Goal: Task Accomplishment & Management: Use online tool/utility

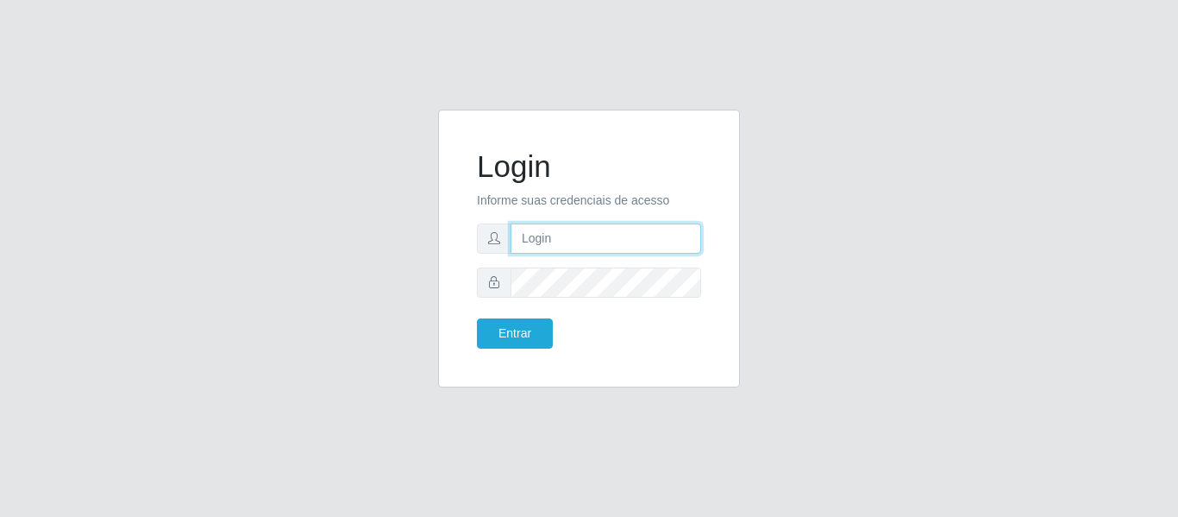
click at [553, 240] on input "text" at bounding box center [606, 238] width 191 height 30
type input "[EMAIL_ADDRESS][DOMAIN_NAME]"
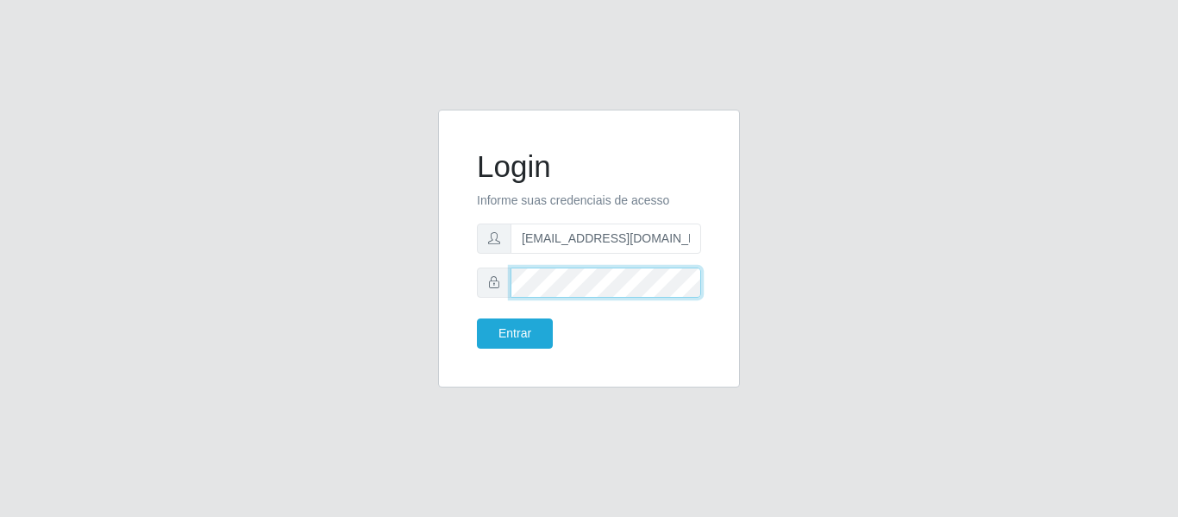
click at [477, 318] on button "Entrar" at bounding box center [515, 333] width 76 height 30
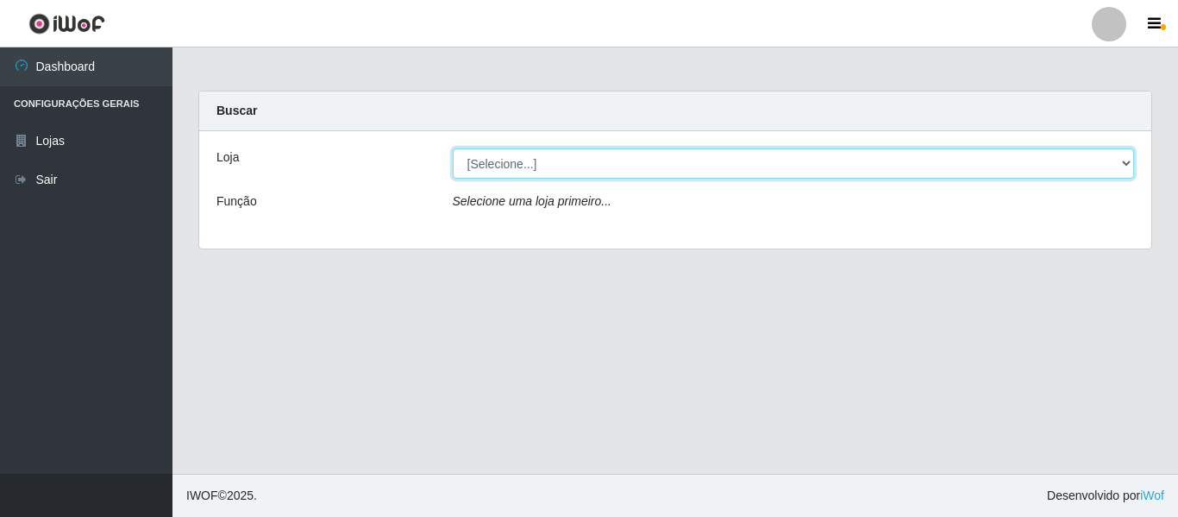
click at [1120, 159] on select "[Selecione...] SuperFácil Atacado - São Gonçalo do Amarante" at bounding box center [794, 163] width 682 height 30
select select "408"
click at [453, 148] on select "[Selecione...] SuperFácil Atacado - São Gonçalo do Amarante" at bounding box center [794, 163] width 682 height 30
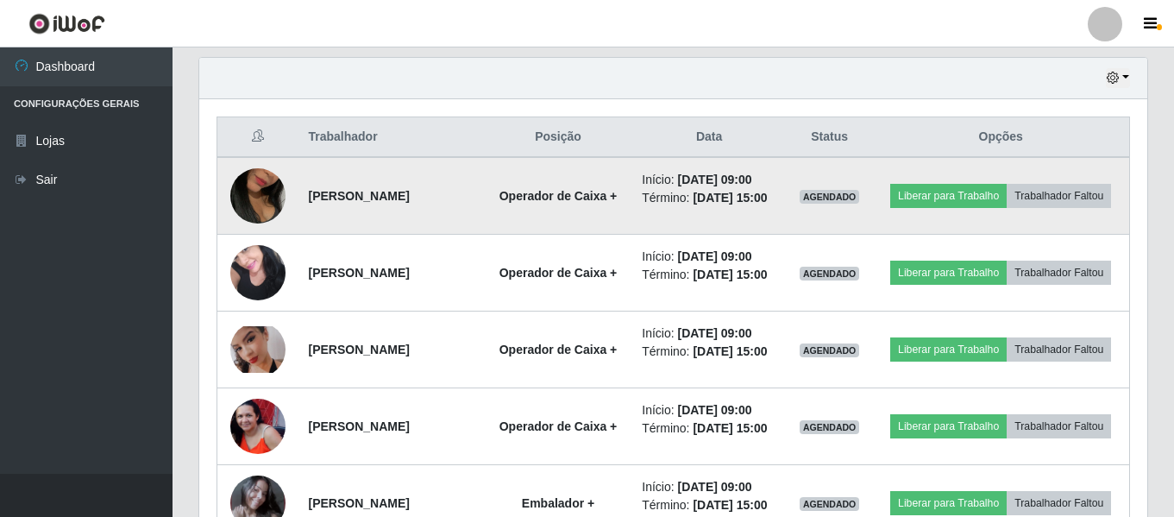
scroll to position [604, 0]
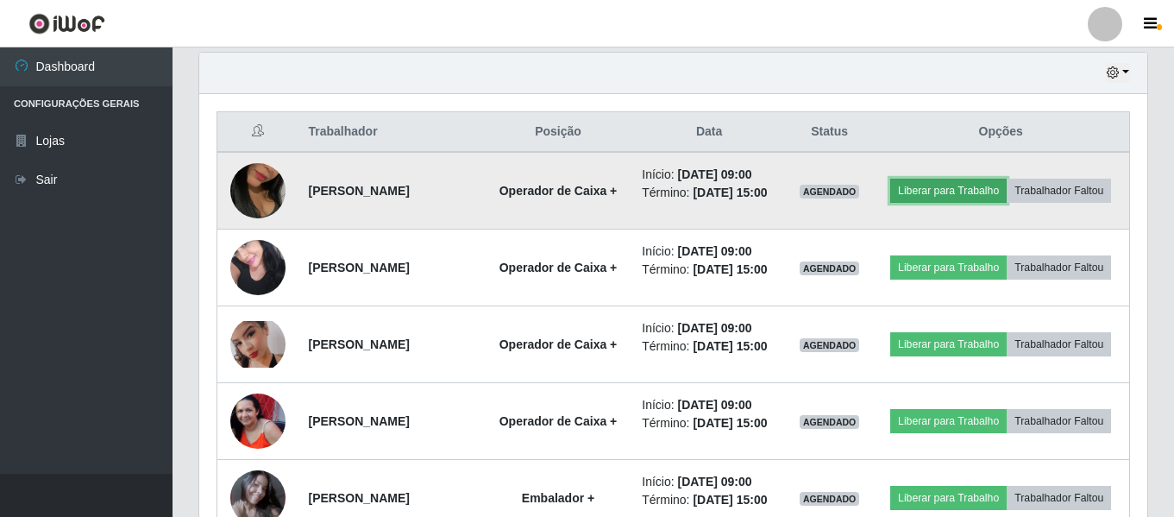
click at [1007, 187] on button "Liberar para Trabalho" at bounding box center [948, 191] width 116 height 24
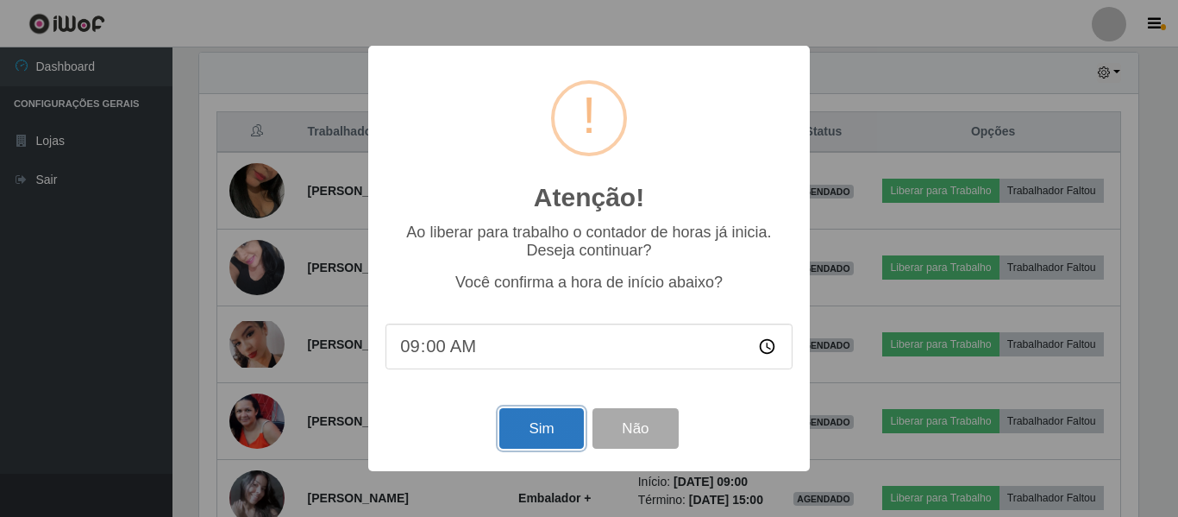
click at [532, 444] on button "Sim" at bounding box center [541, 428] width 84 height 41
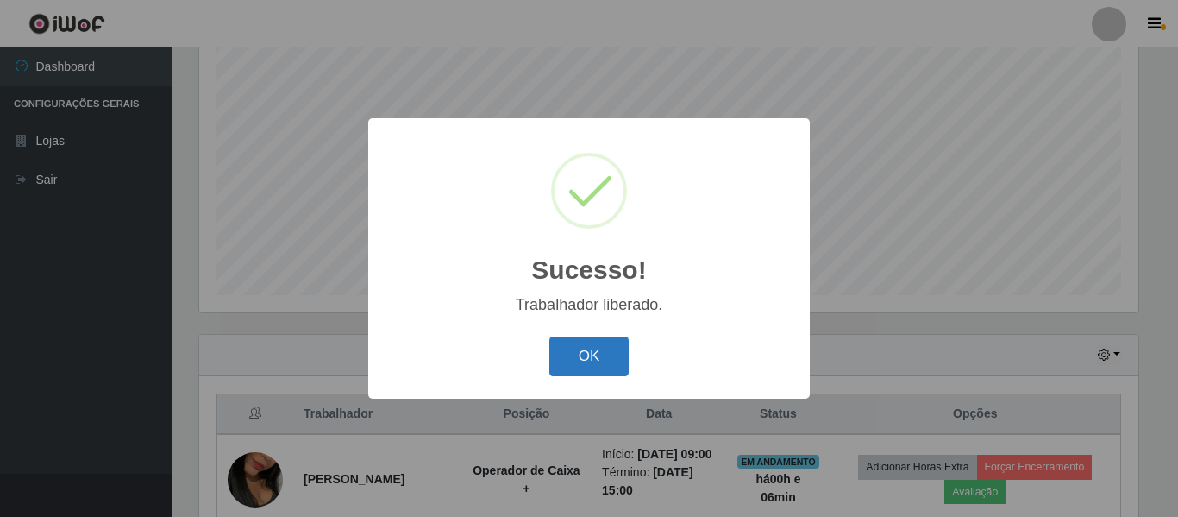
click at [602, 366] on button "OK" at bounding box center [589, 356] width 80 height 41
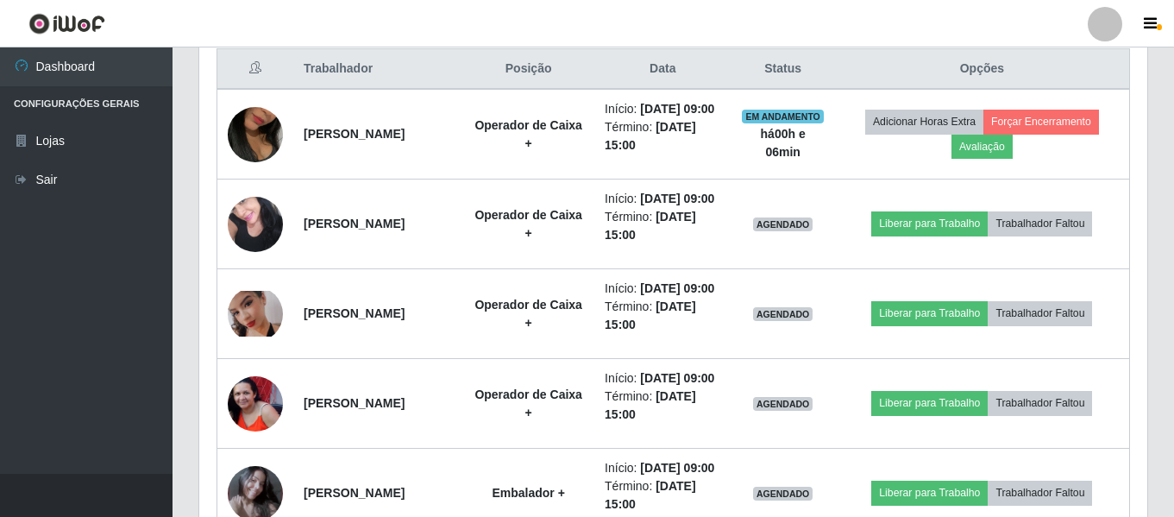
scroll to position [753, 0]
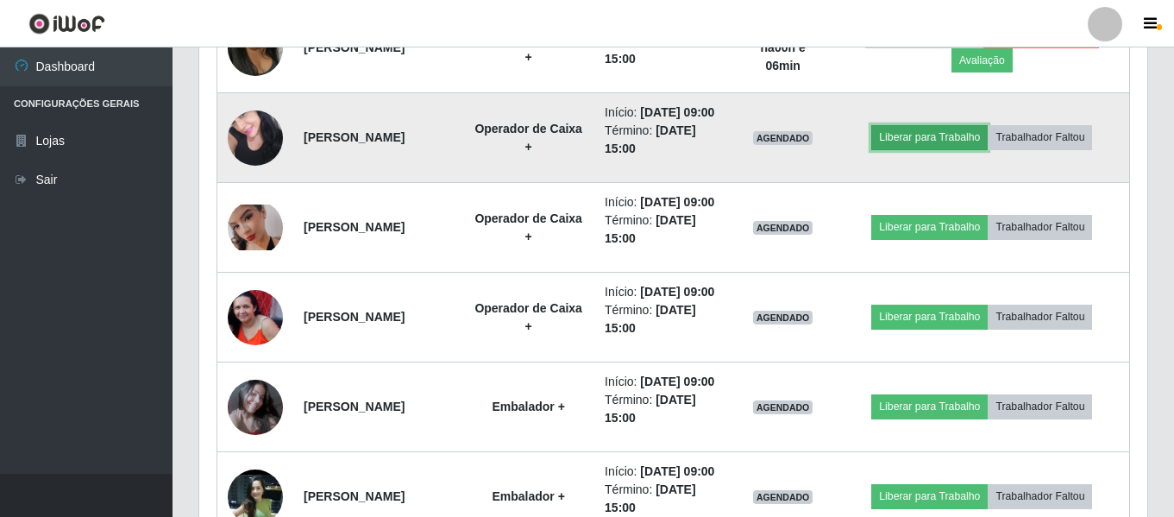
click at [926, 149] on button "Liberar para Trabalho" at bounding box center [929, 137] width 116 height 24
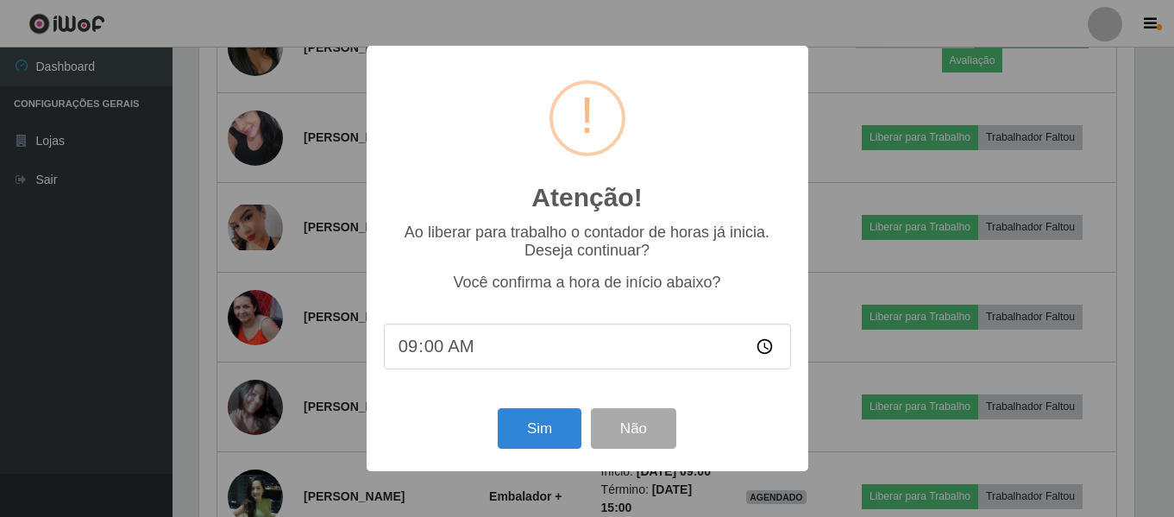
scroll to position [358, 939]
click at [565, 432] on button "Sim" at bounding box center [541, 428] width 84 height 41
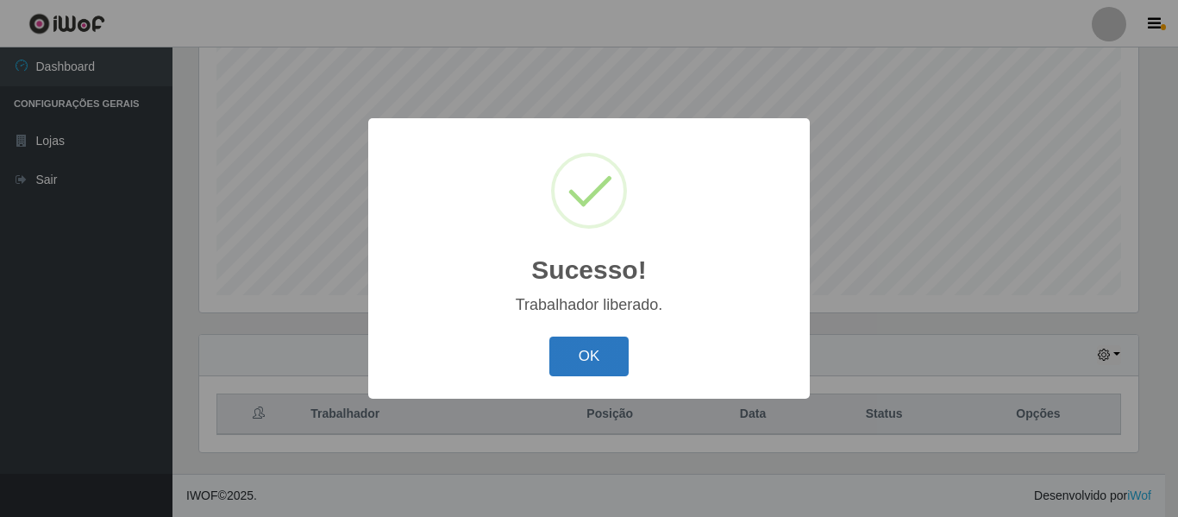
click at [586, 360] on button "OK" at bounding box center [589, 356] width 80 height 41
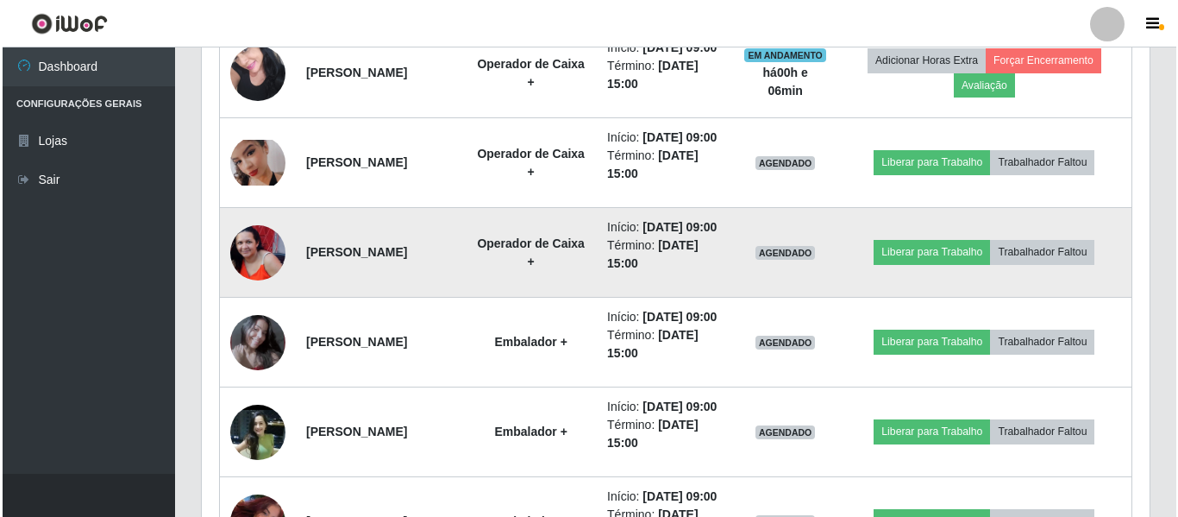
scroll to position [839, 0]
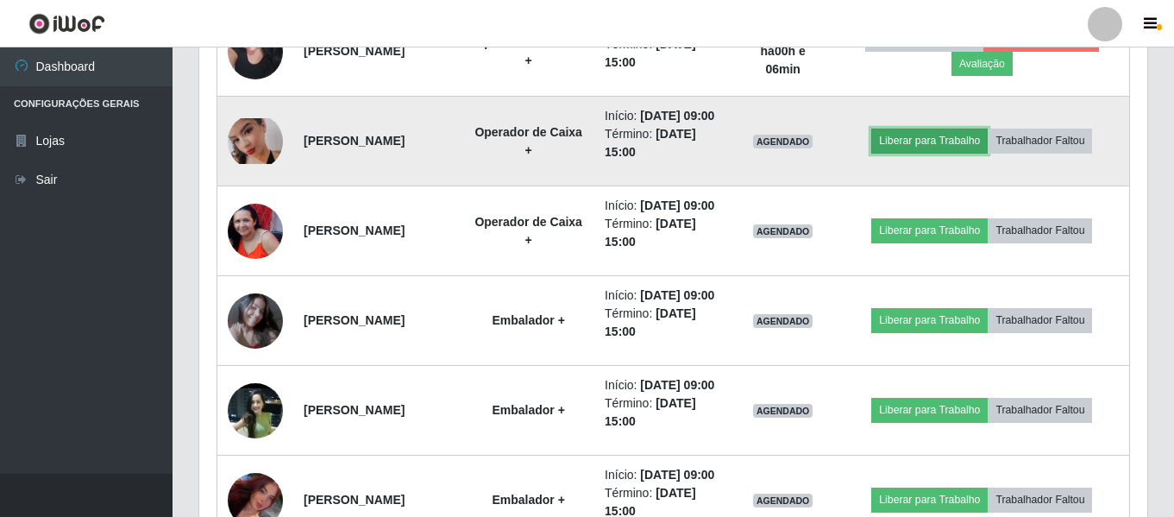
click at [927, 153] on button "Liberar para Trabalho" at bounding box center [929, 141] width 116 height 24
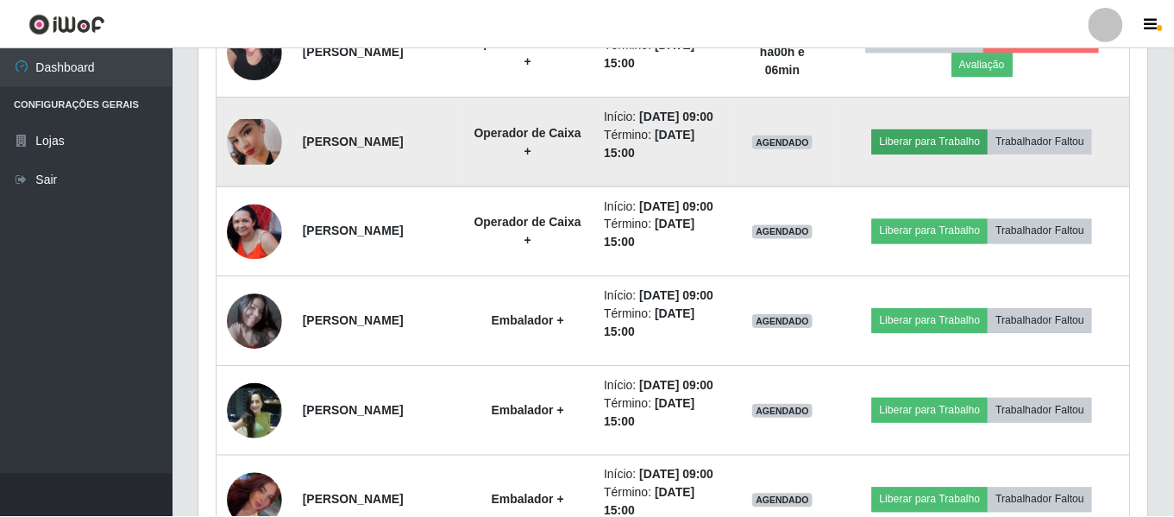
scroll to position [358, 939]
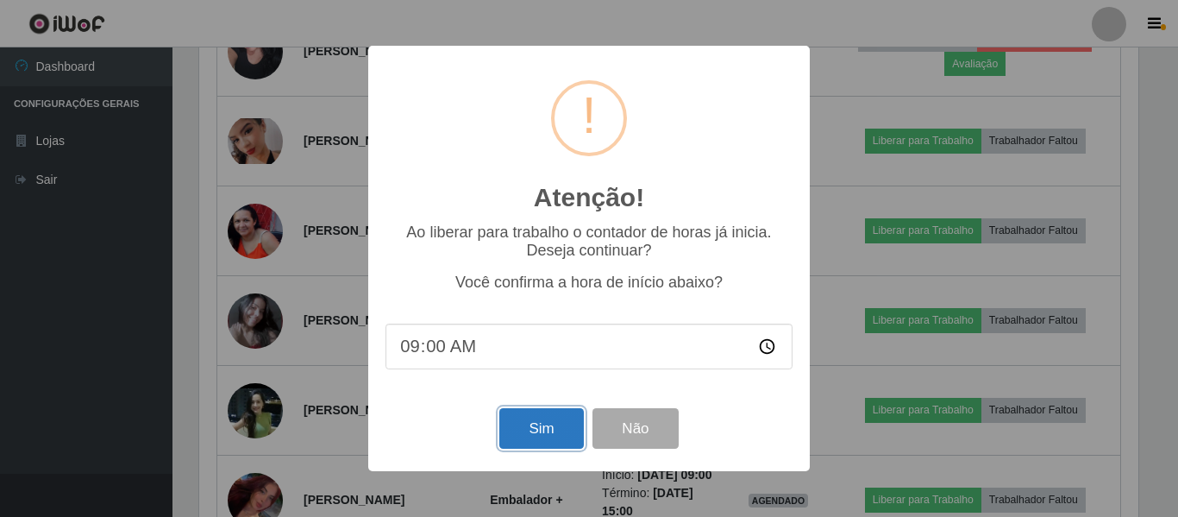
click at [539, 423] on button "Sim" at bounding box center [541, 428] width 84 height 41
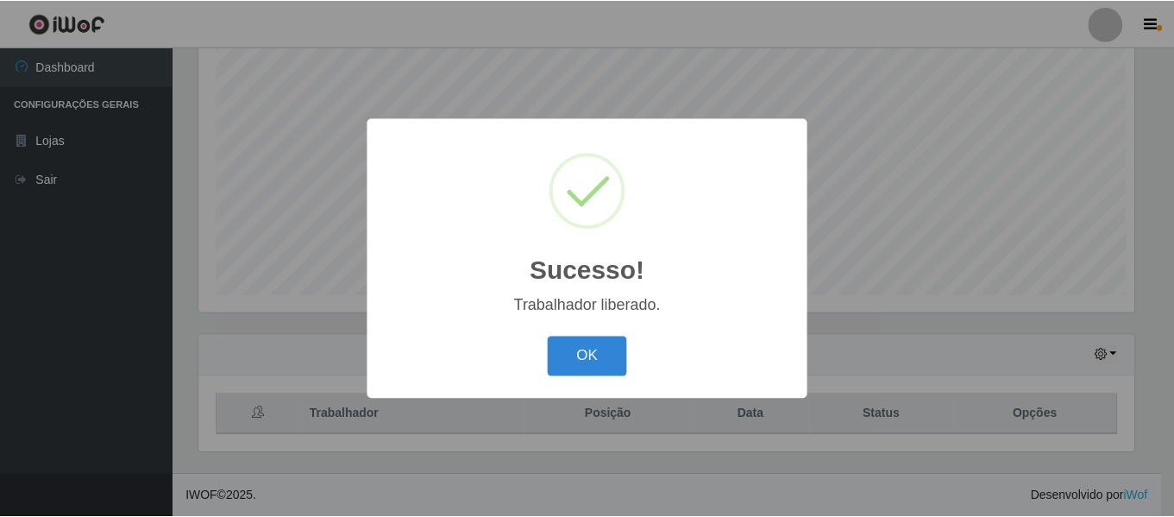
scroll to position [0, 0]
click at [590, 350] on button "OK" at bounding box center [589, 356] width 80 height 41
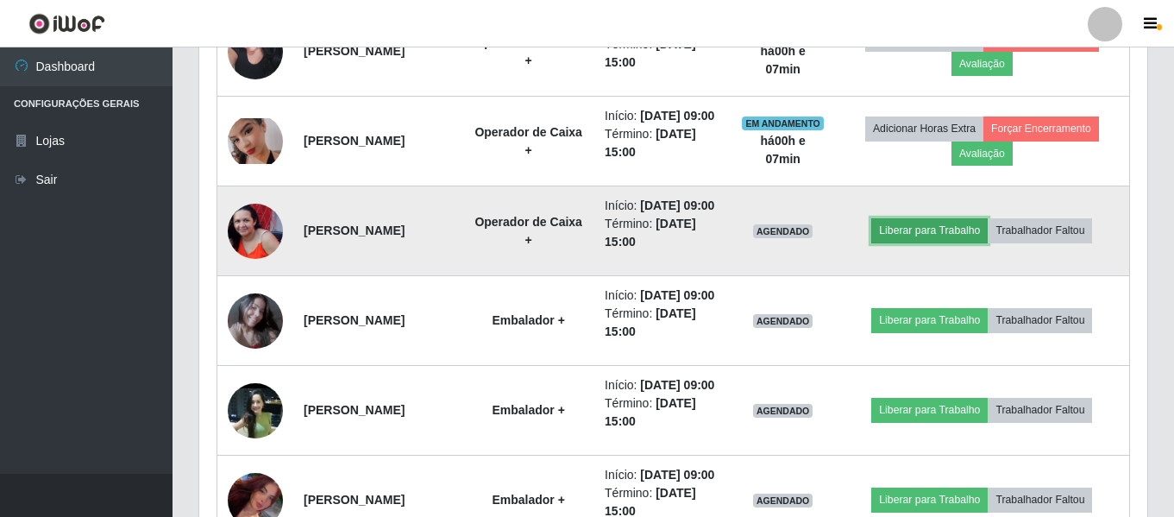
click at [931, 242] on button "Liberar para Trabalho" at bounding box center [929, 230] width 116 height 24
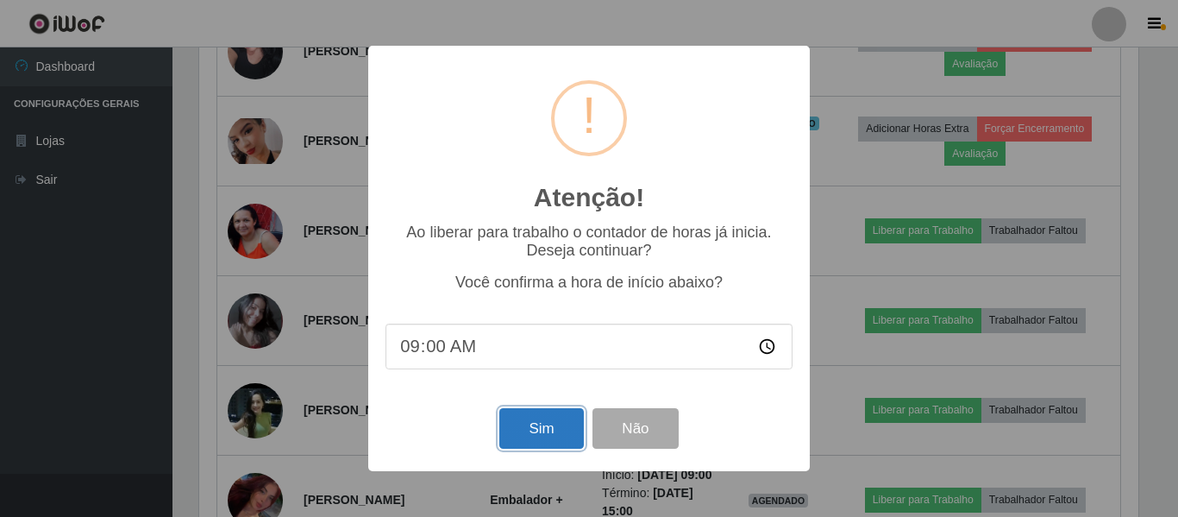
click at [537, 435] on button "Sim" at bounding box center [541, 428] width 84 height 41
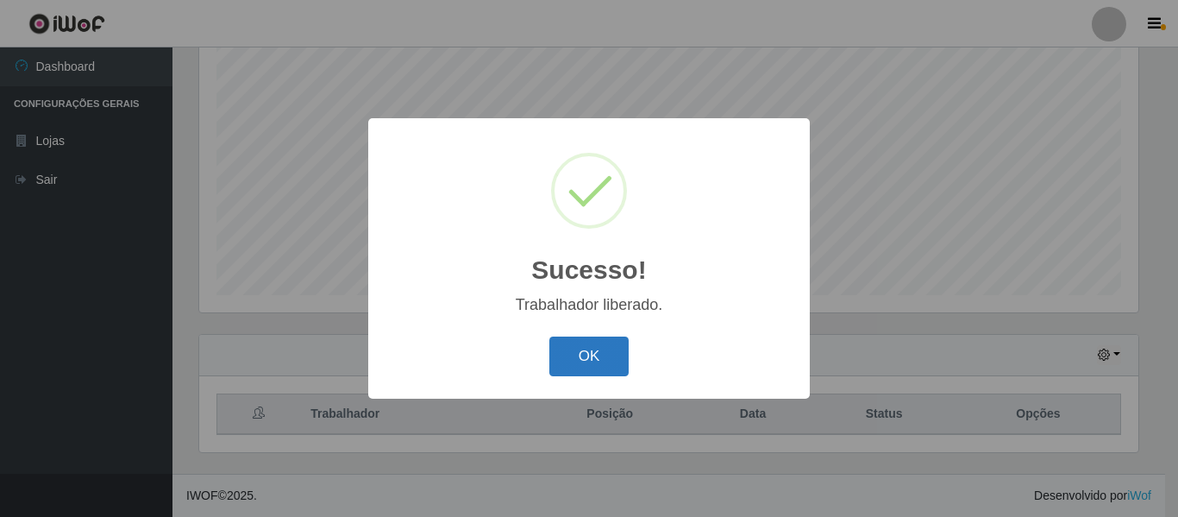
click at [577, 361] on button "OK" at bounding box center [589, 356] width 80 height 41
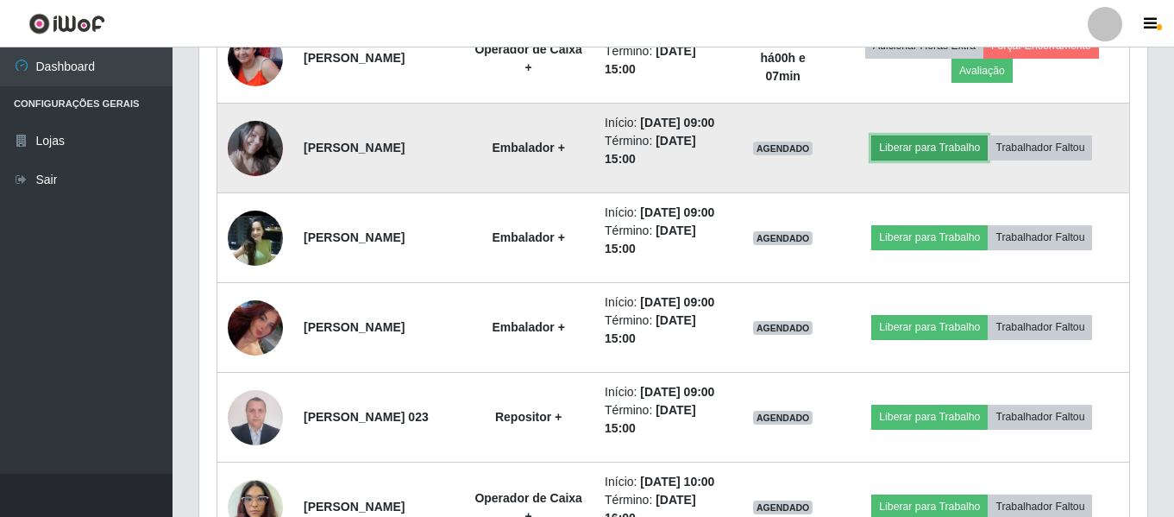
click at [930, 160] on button "Liberar para Trabalho" at bounding box center [929, 147] width 116 height 24
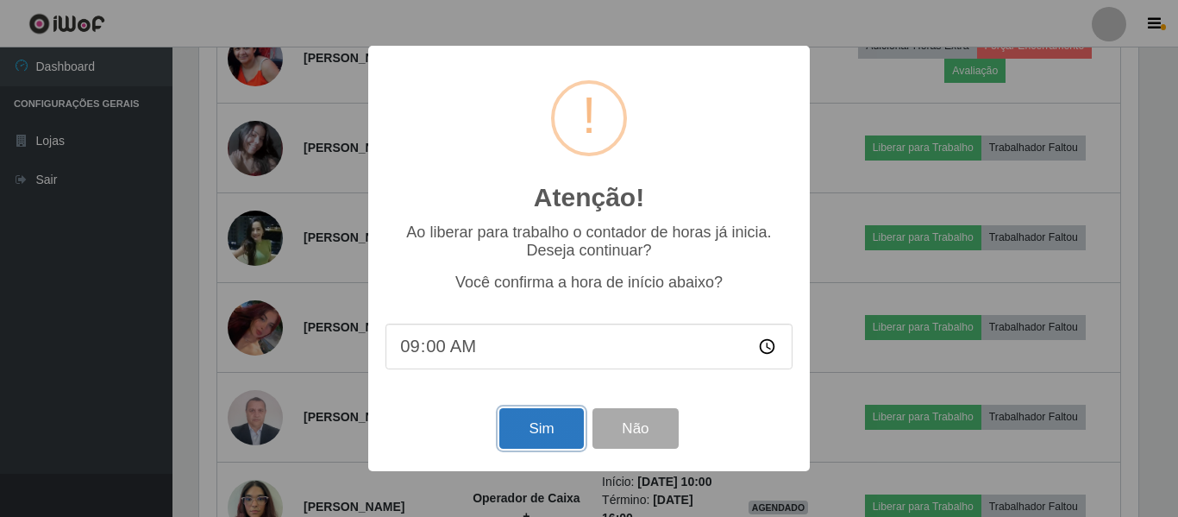
click at [543, 442] on button "Sim" at bounding box center [541, 428] width 84 height 41
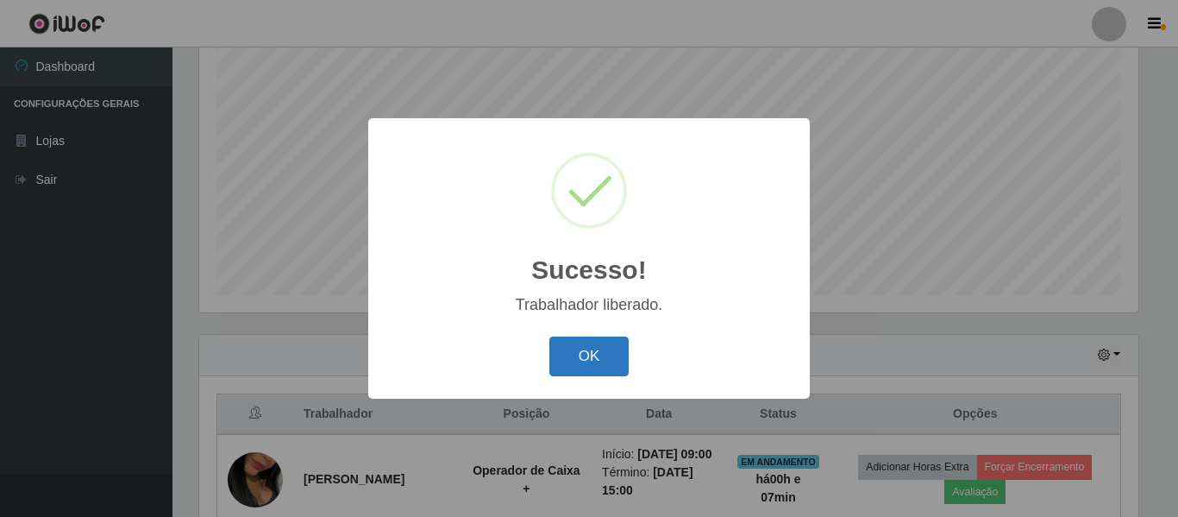
click at [580, 367] on button "OK" at bounding box center [589, 356] width 80 height 41
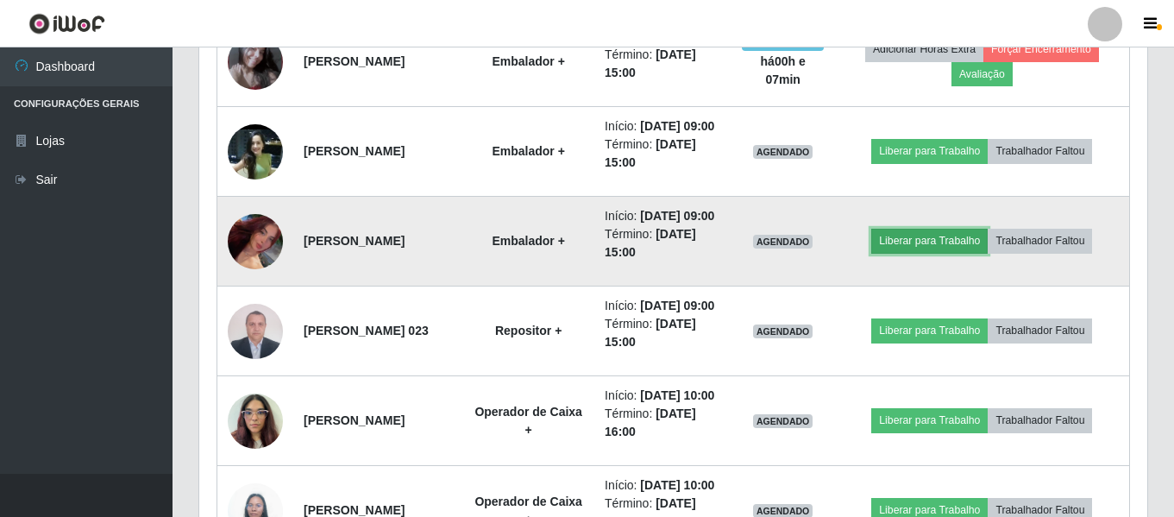
click at [934, 253] on button "Liberar para Trabalho" at bounding box center [929, 241] width 116 height 24
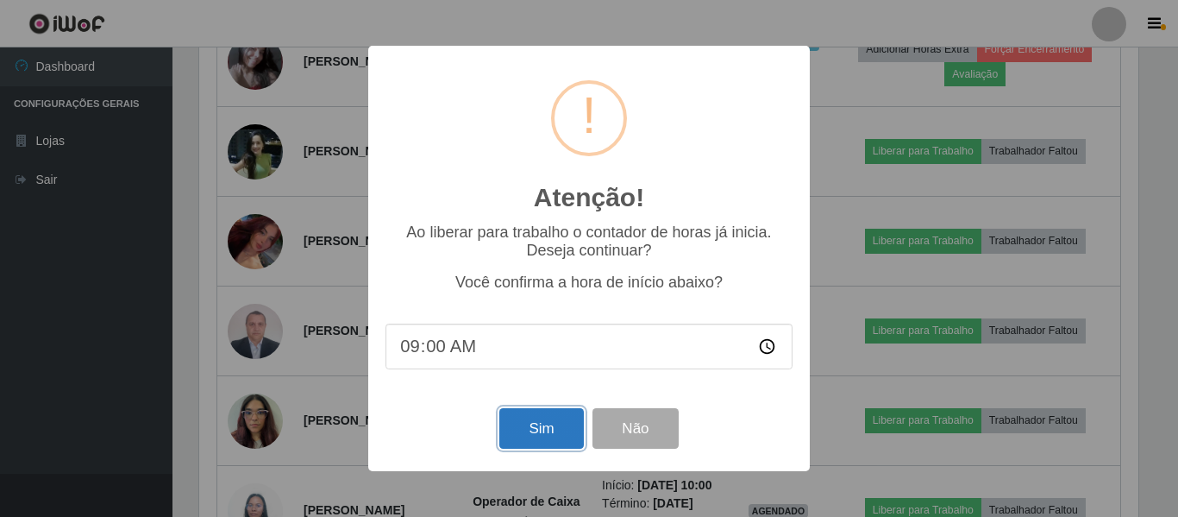
click at [524, 433] on button "Sim" at bounding box center [541, 428] width 84 height 41
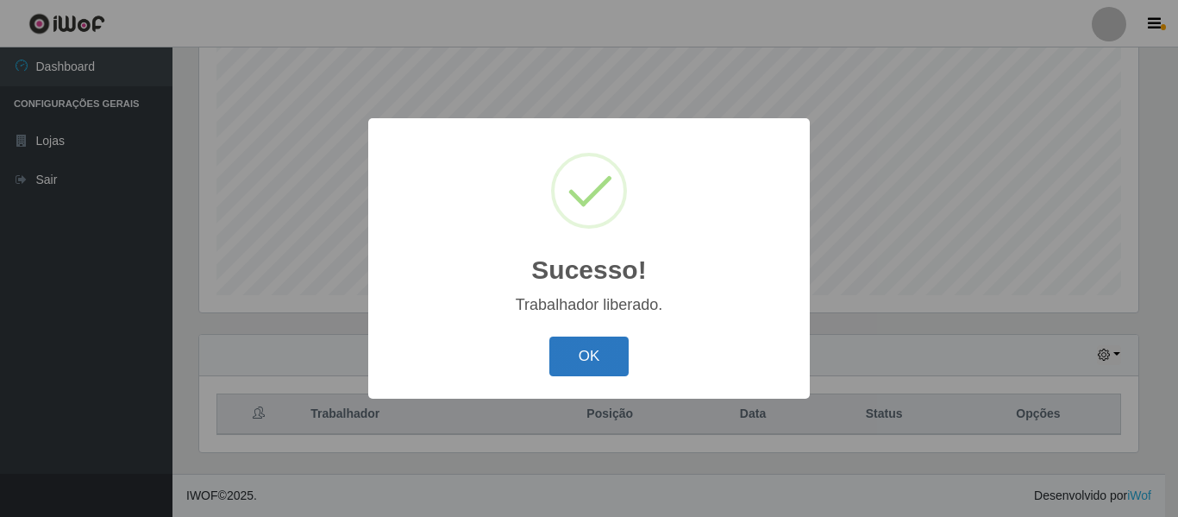
click at [592, 361] on button "OK" at bounding box center [589, 356] width 80 height 41
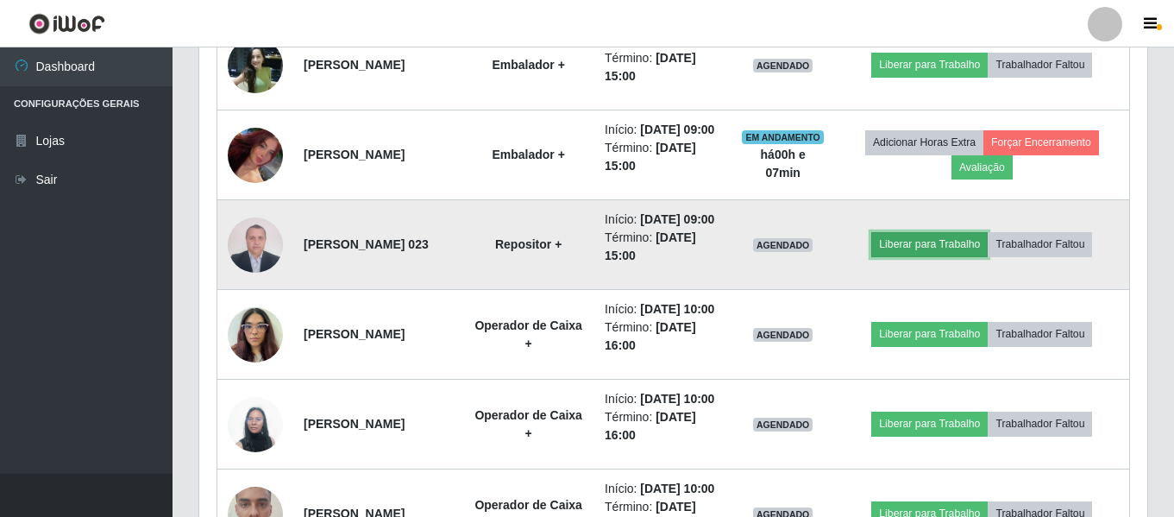
click at [943, 256] on button "Liberar para Trabalho" at bounding box center [929, 244] width 116 height 24
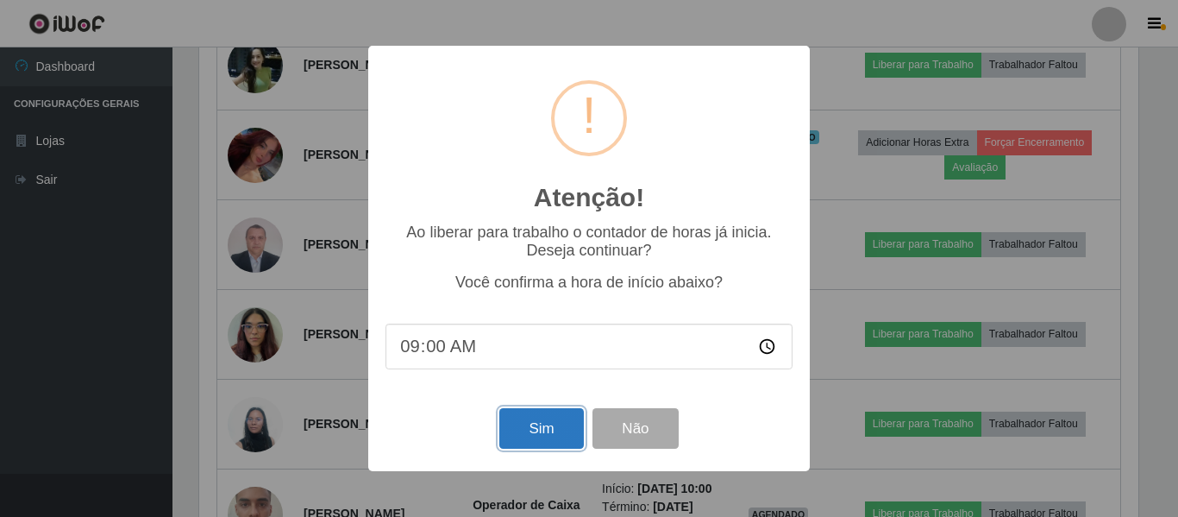
click at [546, 437] on button "Sim" at bounding box center [541, 428] width 84 height 41
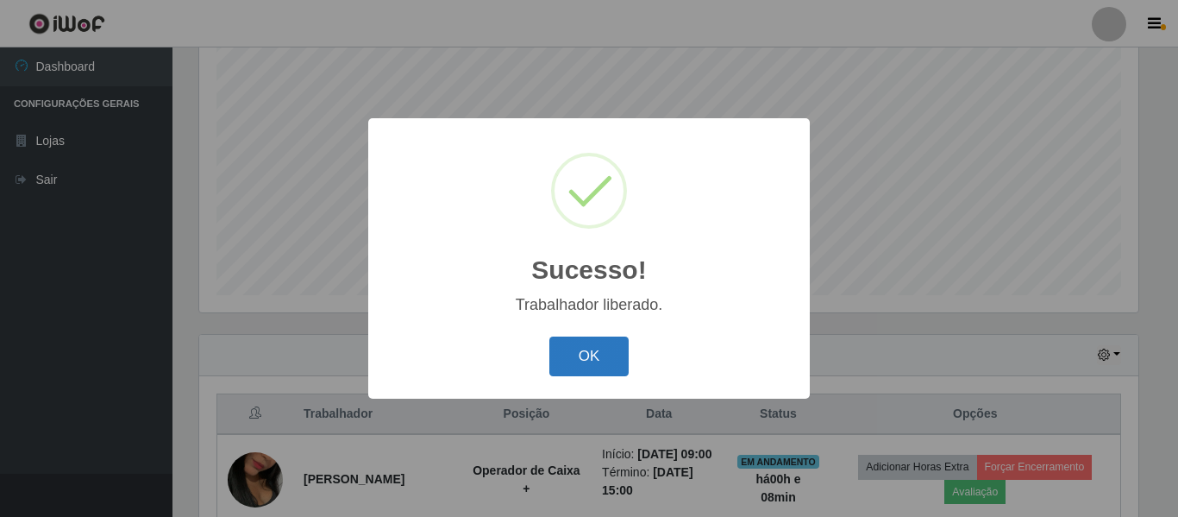
click at [618, 357] on button "OK" at bounding box center [589, 356] width 80 height 41
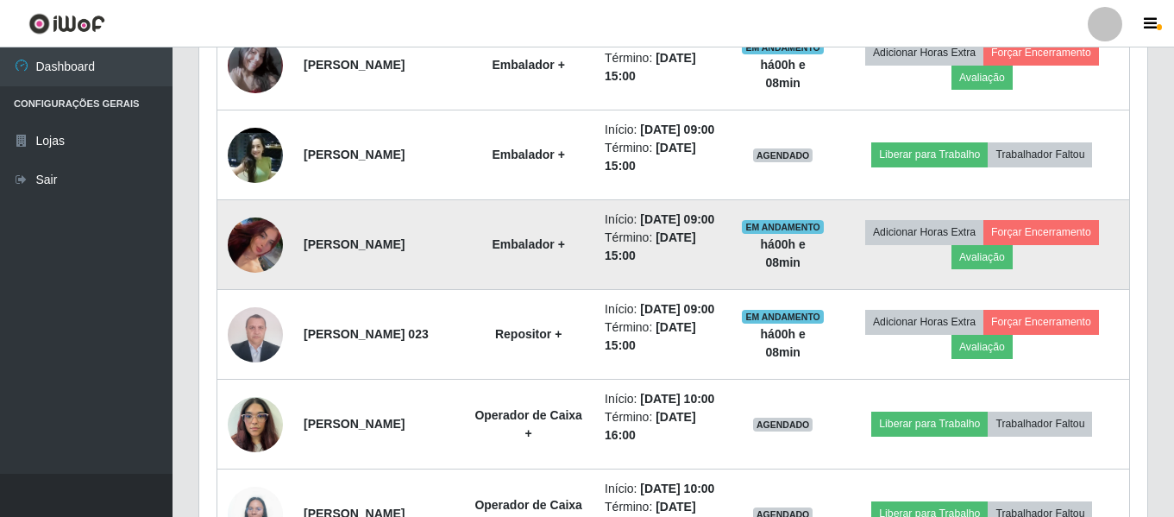
scroll to position [1098, 0]
